Goal: Information Seeking & Learning: Check status

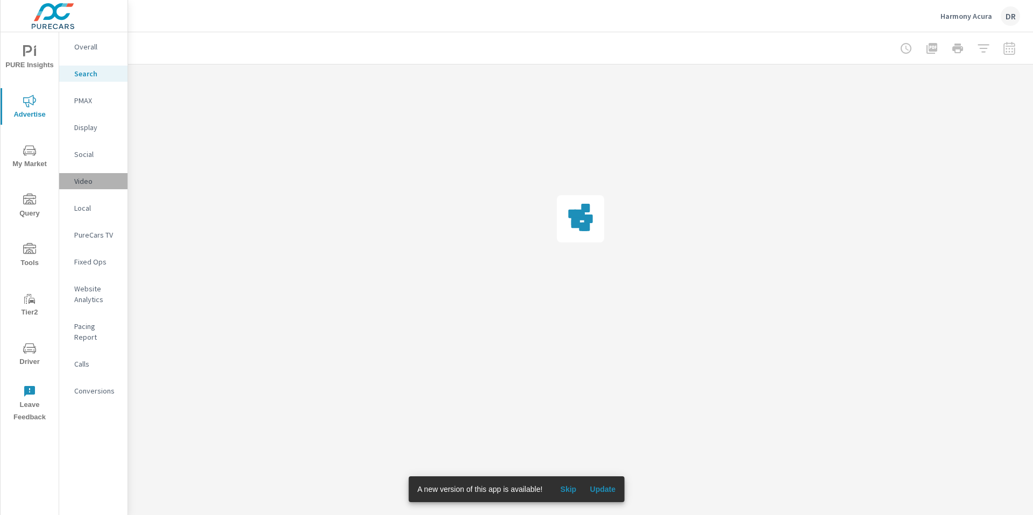
click at [96, 181] on p "Video" at bounding box center [96, 181] width 45 height 11
click at [974, 18] on p "Harmony Acura" at bounding box center [966, 16] width 52 height 10
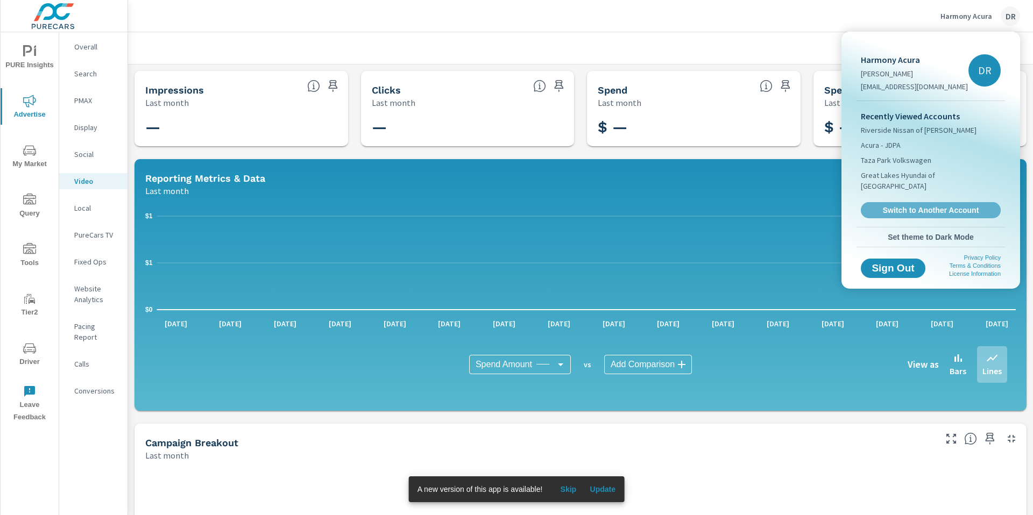
click at [915, 205] on span "Switch to Another Account" at bounding box center [930, 210] width 128 height 10
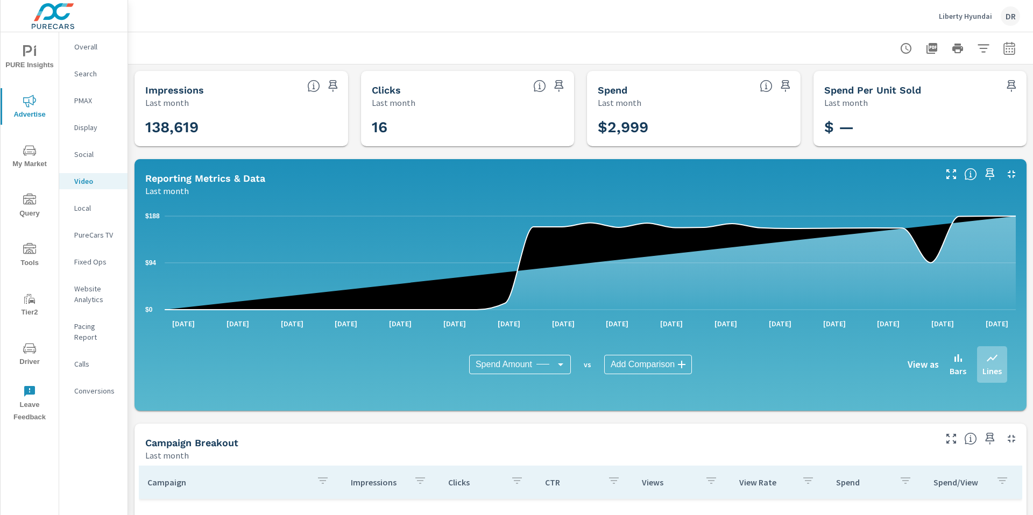
click at [962, 16] on p "Liberty Hyundai" at bounding box center [964, 16] width 53 height 10
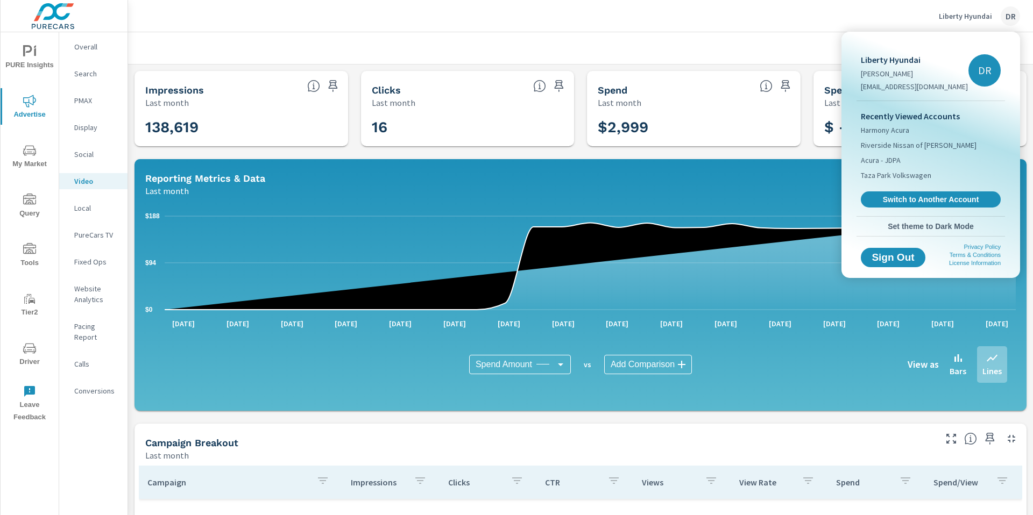
drag, startPoint x: 754, startPoint y: 23, endPoint x: 763, endPoint y: 24, distance: 9.2
click at [754, 23] on div at bounding box center [516, 257] width 1033 height 515
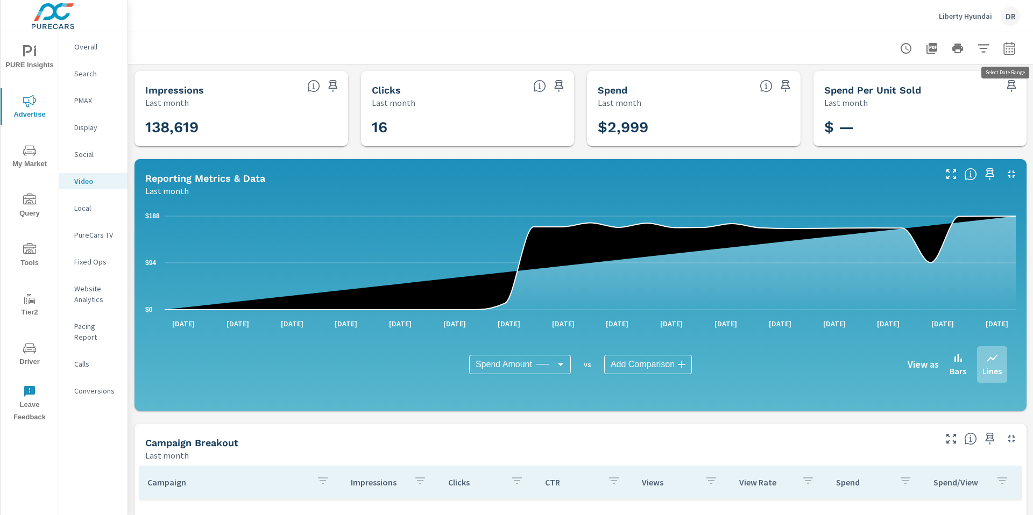
click at [1007, 48] on icon "button" at bounding box center [1008, 48] width 13 height 13
select select "Last month"
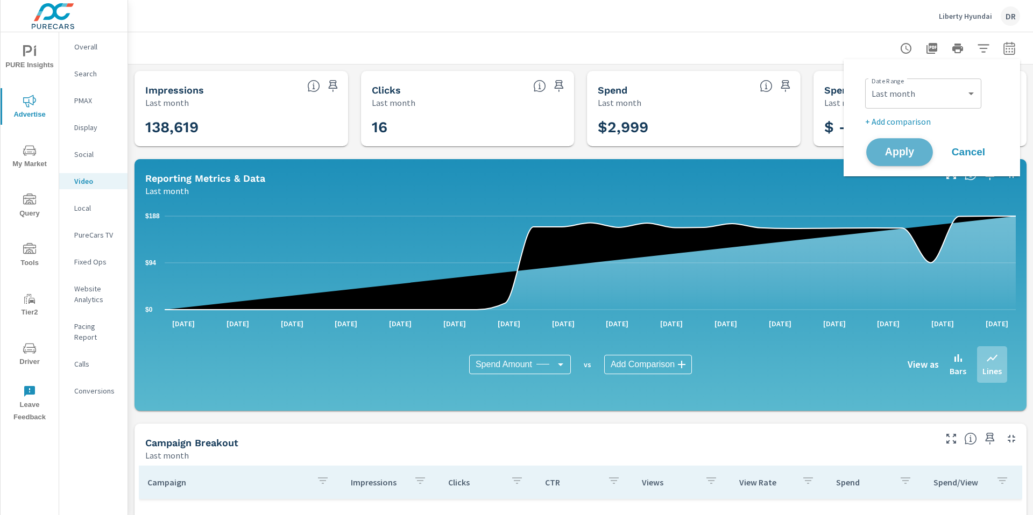
click at [894, 154] on span "Apply" at bounding box center [899, 152] width 44 height 10
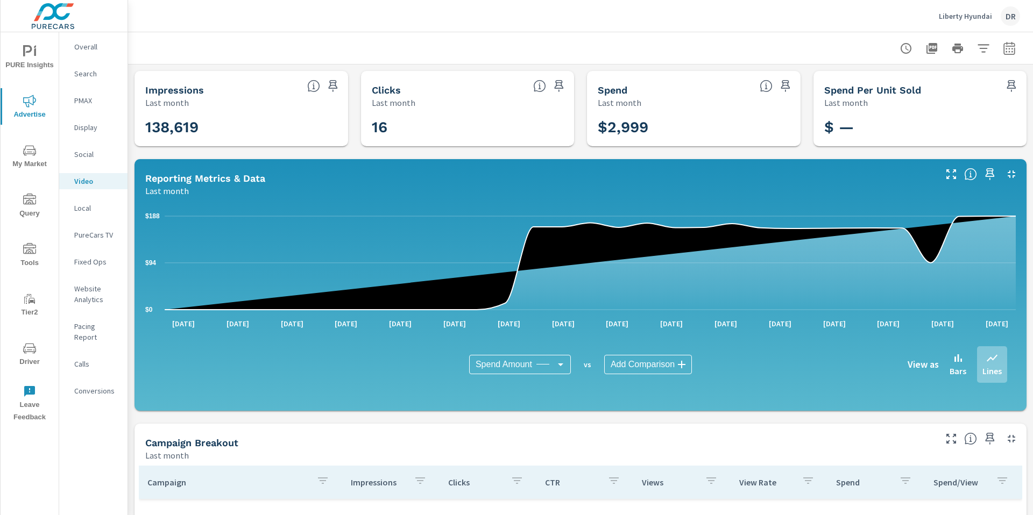
click at [86, 180] on p "Video" at bounding box center [96, 181] width 45 height 11
drag, startPoint x: 92, startPoint y: 225, endPoint x: 87, endPoint y: 228, distance: 5.5
click at [88, 227] on nav "Overall Search PMAX Display Social Video Local PureCars TV Fixed Ops Website An…" at bounding box center [93, 223] width 68 height 382
click at [88, 229] on div "PureCars TV" at bounding box center [93, 235] width 68 height 16
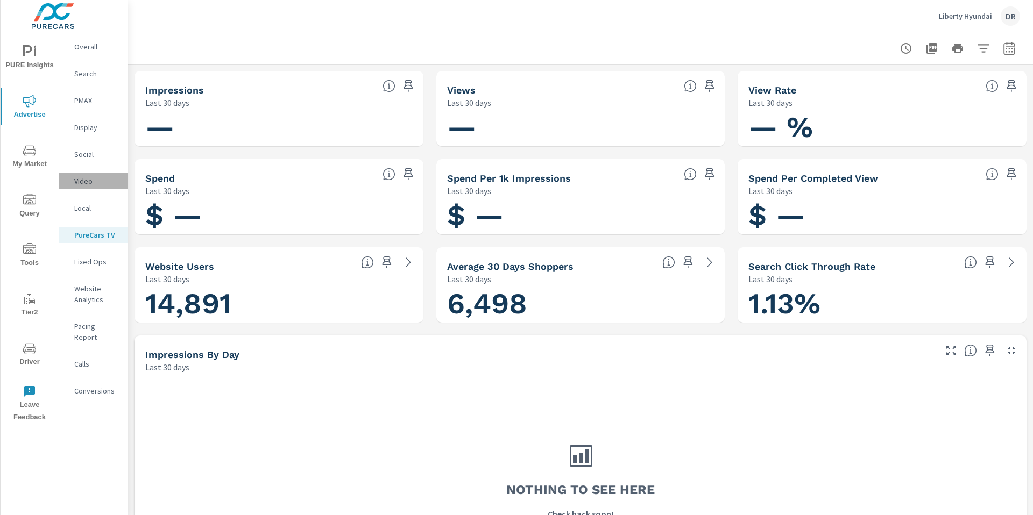
click at [86, 176] on p "Video" at bounding box center [96, 181] width 45 height 11
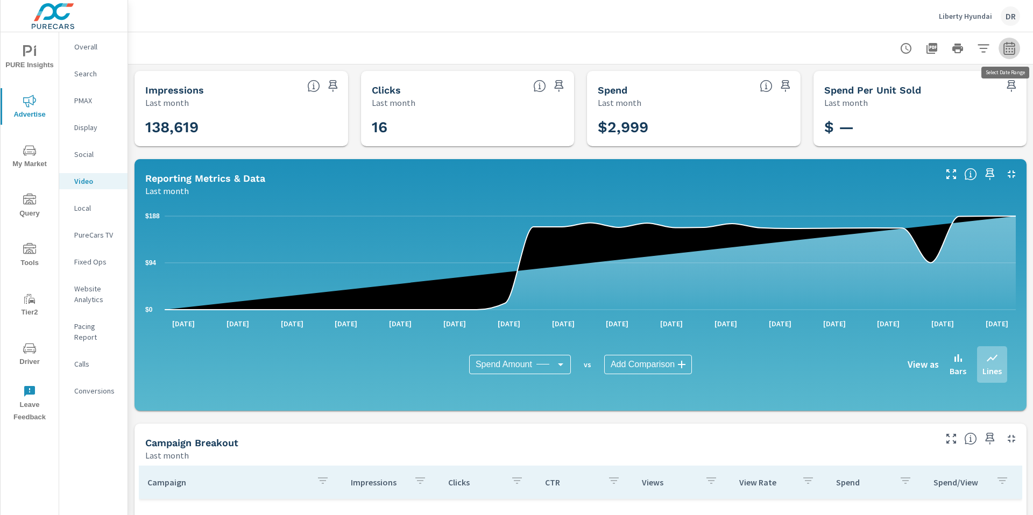
click at [1014, 49] on icon "button" at bounding box center [1008, 48] width 13 height 13
select select "Last month"
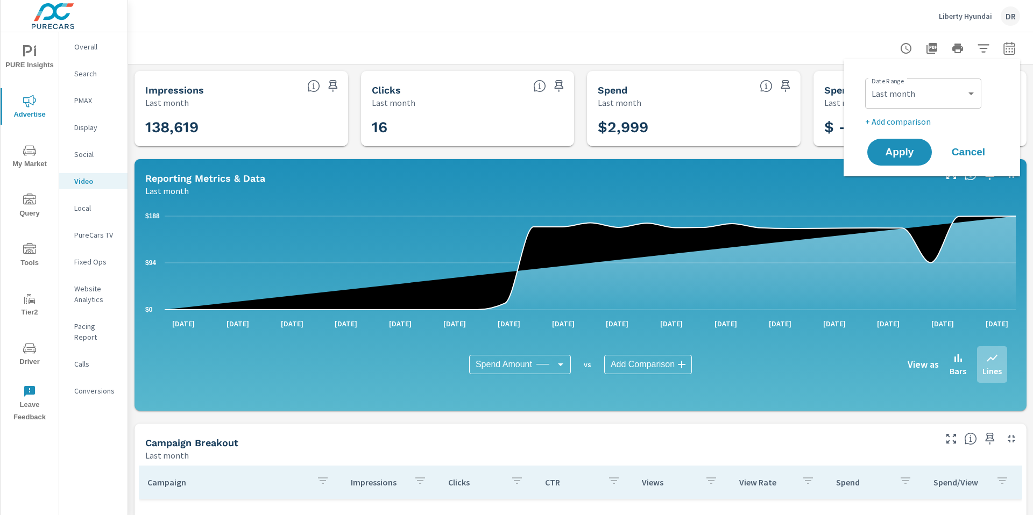
click at [818, 49] on div at bounding box center [580, 48] width 879 height 32
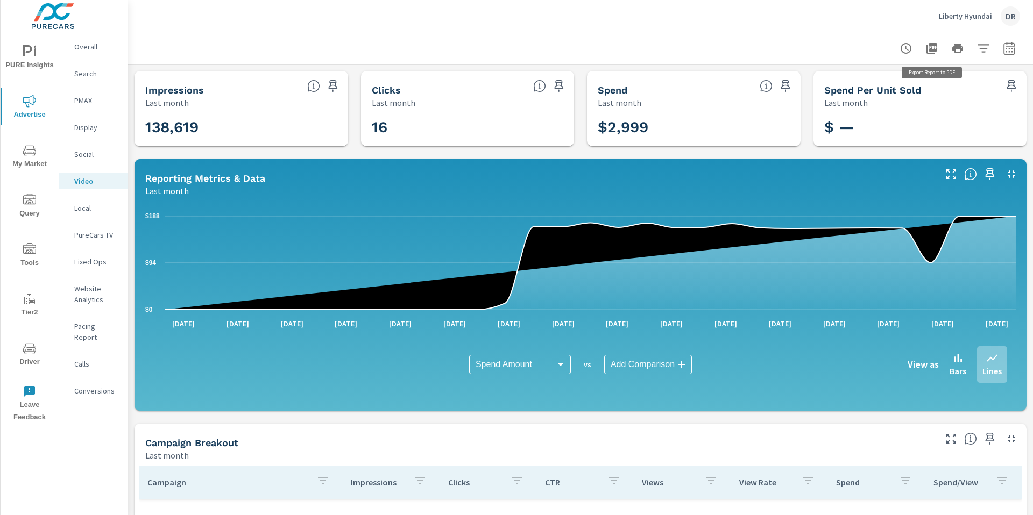
click at [933, 48] on icon "button" at bounding box center [931, 48] width 13 height 13
